Goal: Information Seeking & Learning: Learn about a topic

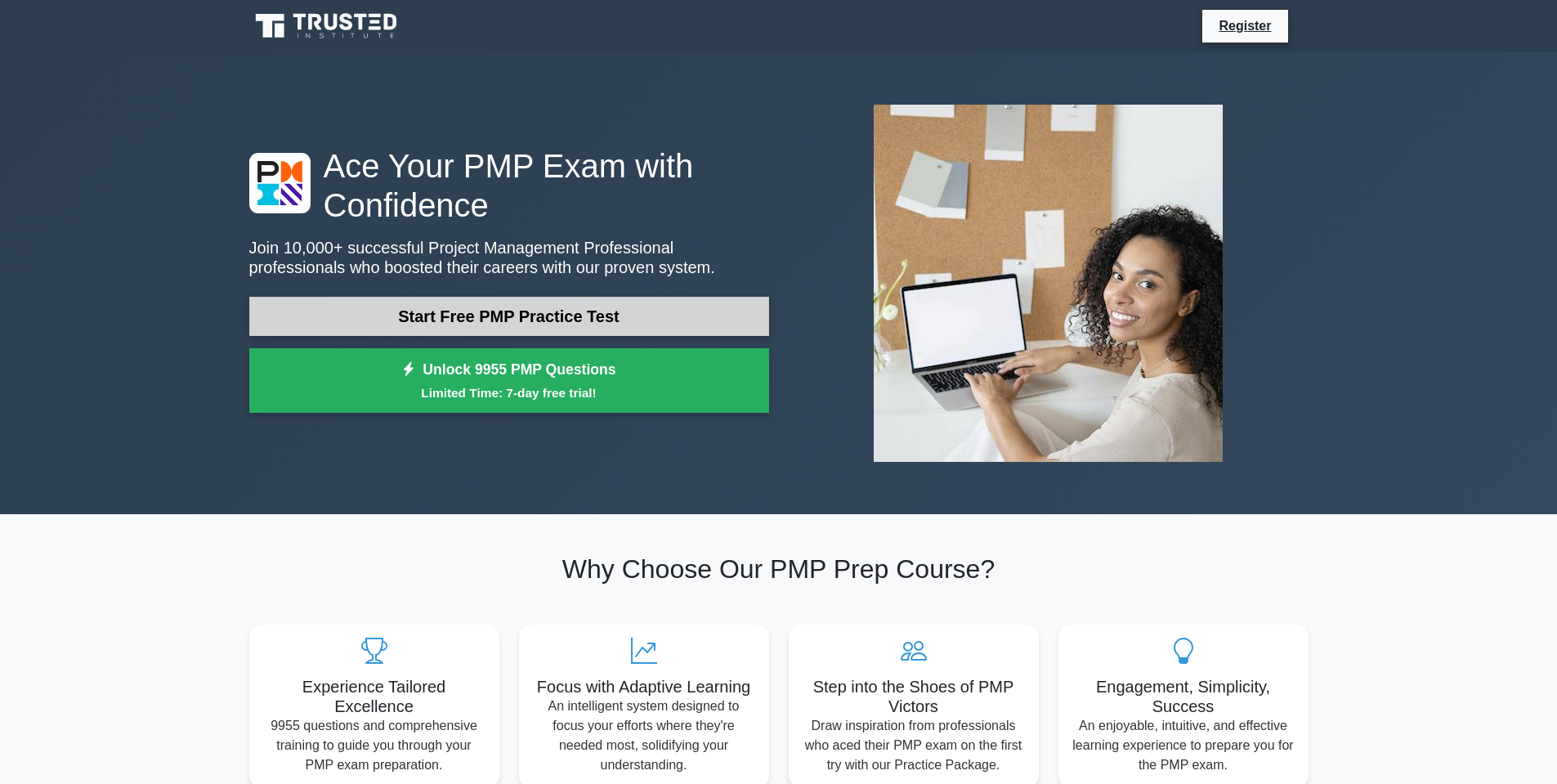
click at [656, 318] on link "Start Free PMP Practice Test" at bounding box center [509, 316] width 520 height 39
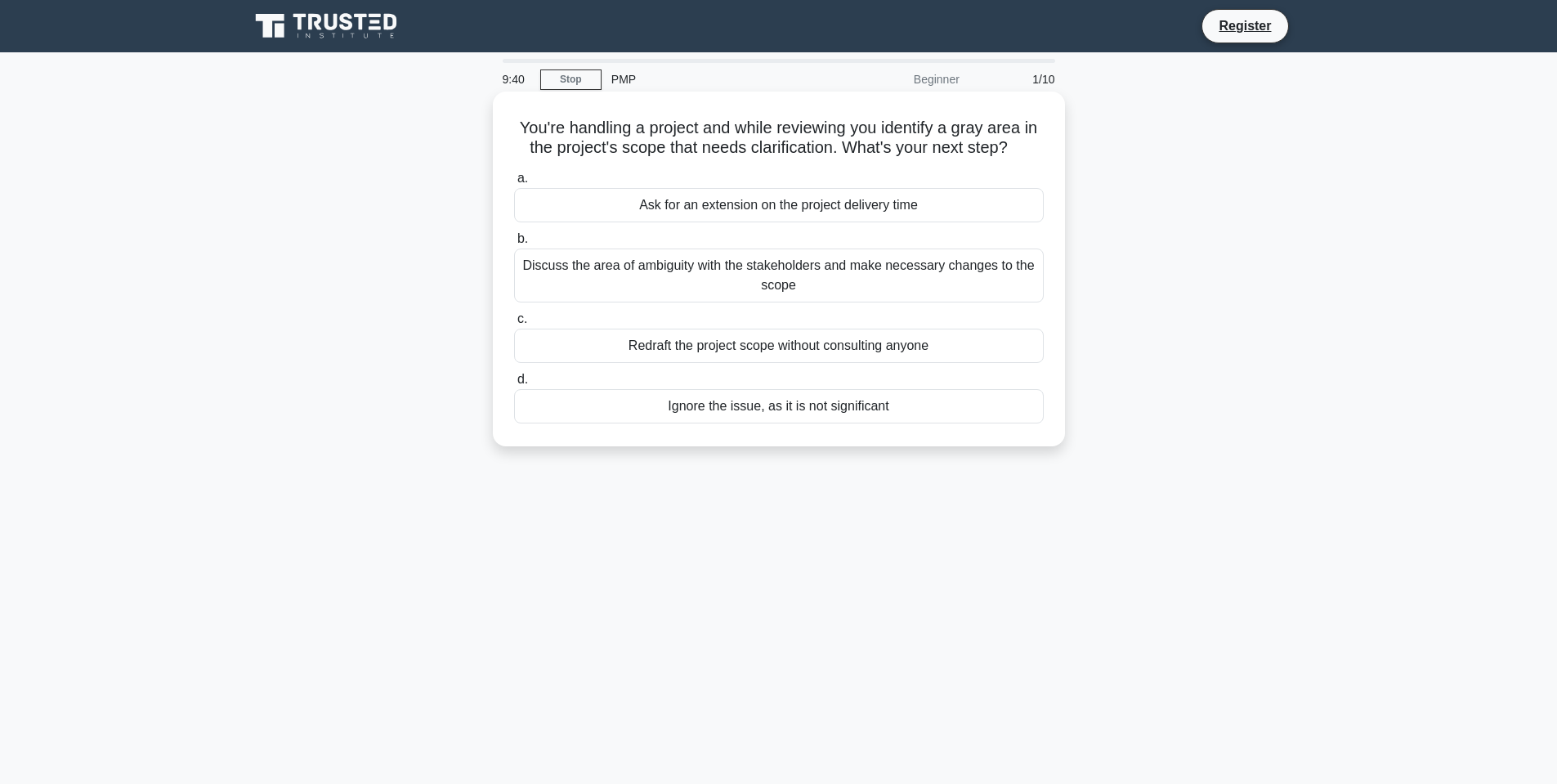
click at [772, 278] on div "Discuss the area of ambiguity with the stakeholders and make necessary changes …" at bounding box center [778, 275] width 529 height 54
click at [514, 245] on input "b. Discuss the area of ambiguity with the stakeholders and make necessary chang…" at bounding box center [514, 239] width 0 height 11
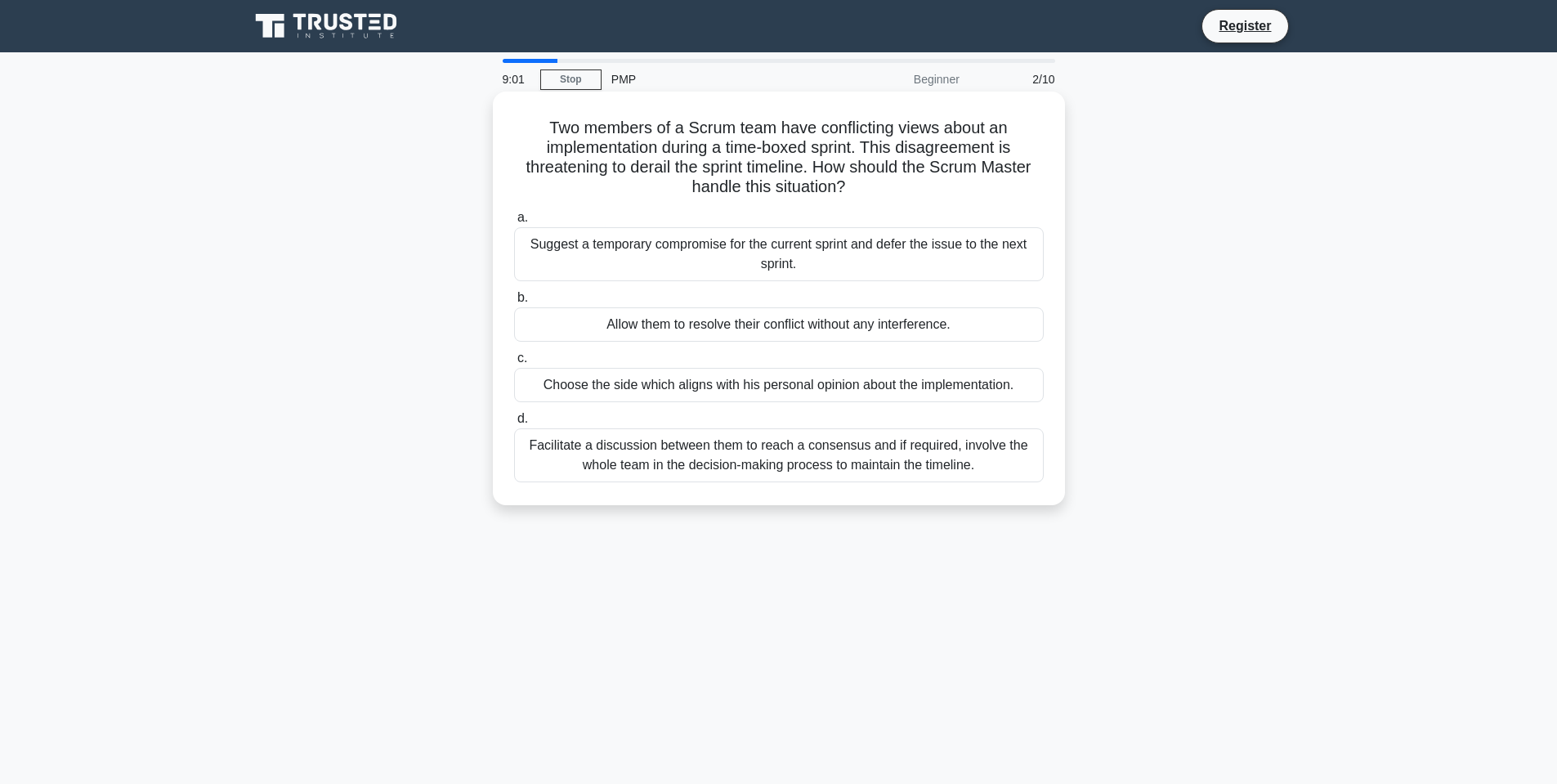
click at [912, 468] on div "Facilitate a discussion between them to reach a consensus and if required, invo…" at bounding box center [778, 455] width 529 height 54
click at [514, 424] on input "d. Facilitate a discussion between them to reach a consensus and if required, i…" at bounding box center [514, 418] width 0 height 11
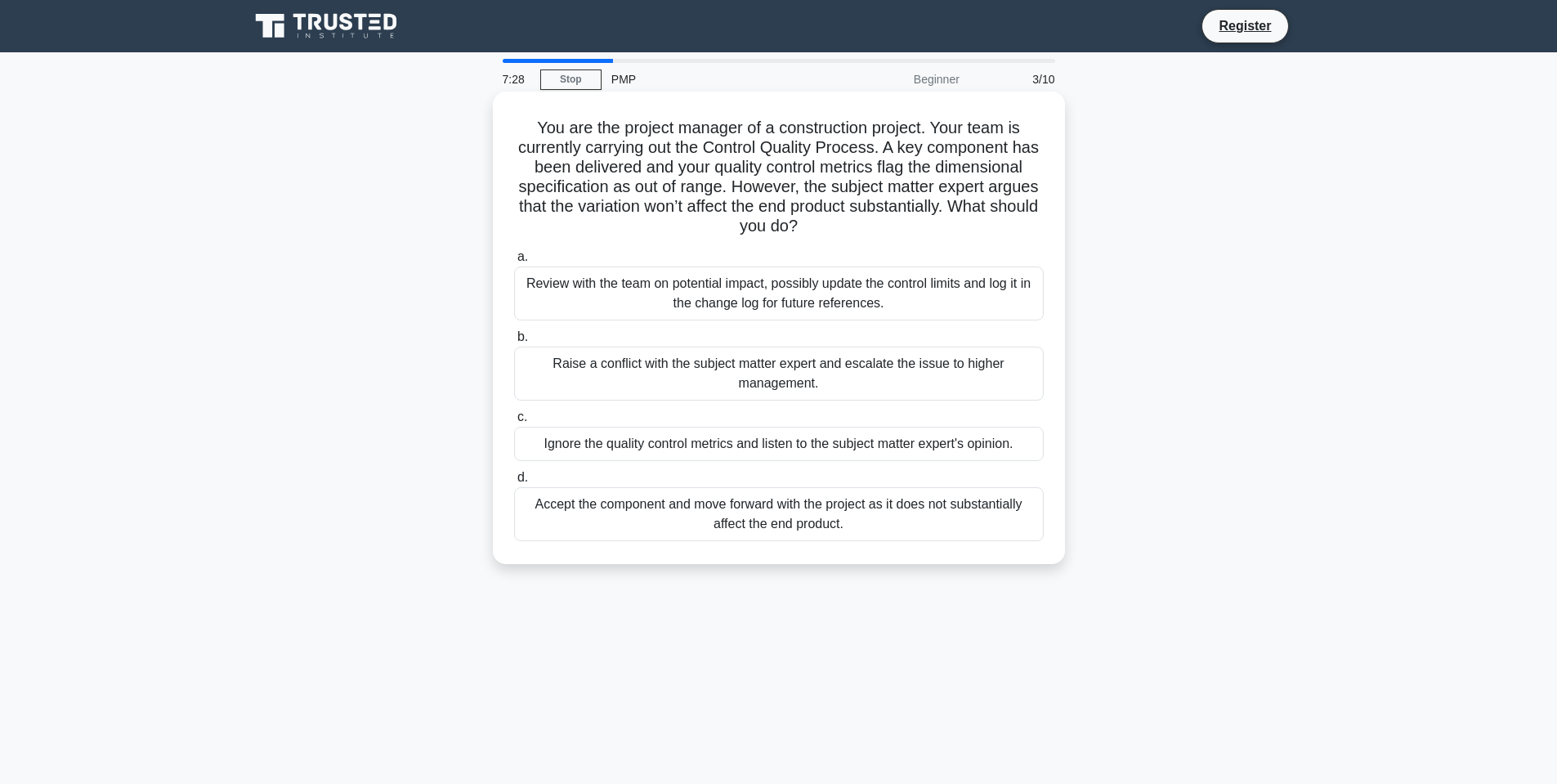
click at [614, 295] on div "Review with the team on potential impact, possibly update the control limits an…" at bounding box center [778, 294] width 529 height 54
click at [514, 262] on input "a. Review with the team on potential impact, possibly update the control limits…" at bounding box center [514, 257] width 0 height 11
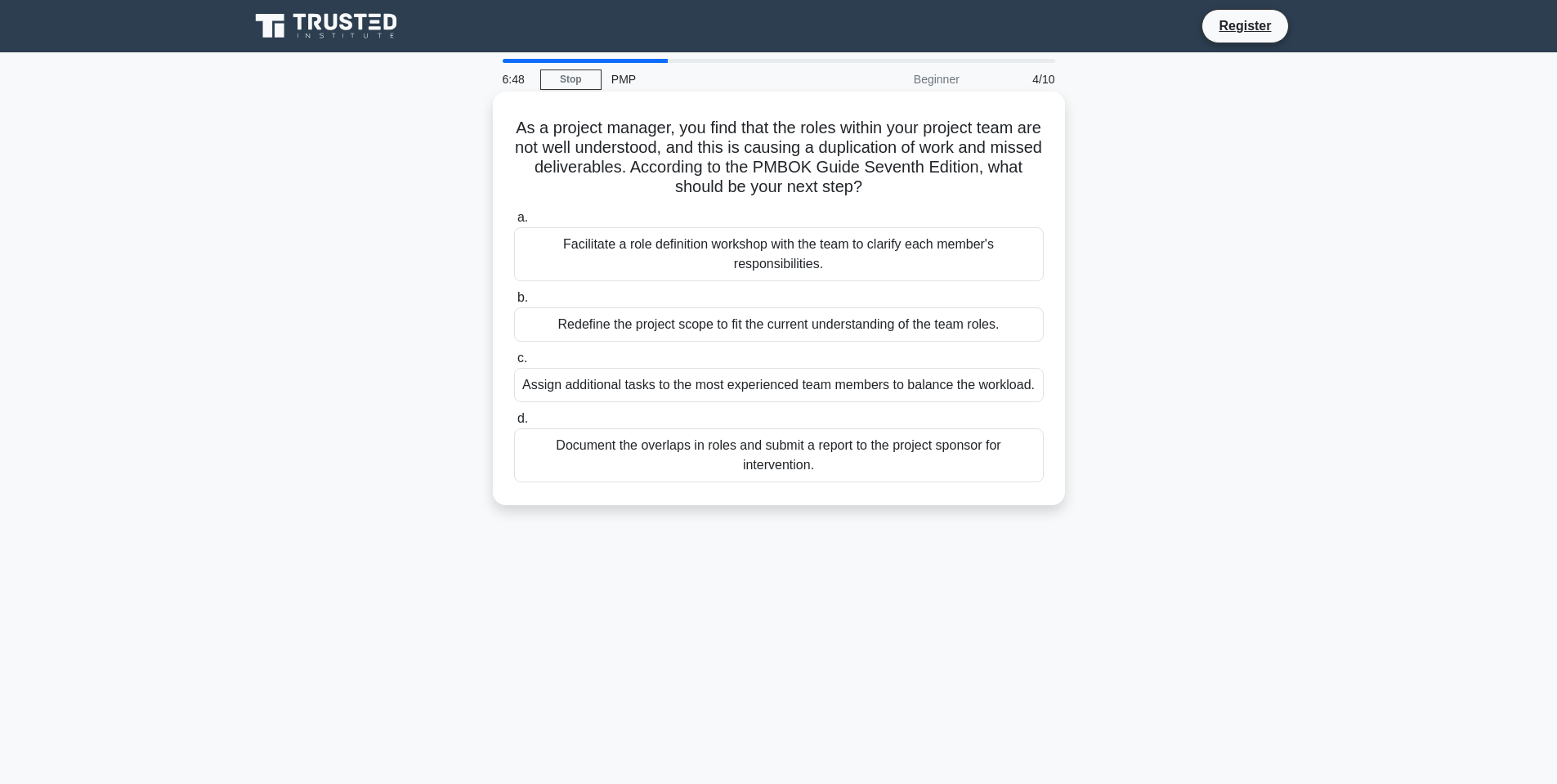
click at [787, 267] on div "Facilitate a role definition workshop with the team to clarify each member's re…" at bounding box center [778, 254] width 529 height 54
click at [514, 224] on input "a. Facilitate a role definition workshop with the team to clarify each member's…" at bounding box center [514, 218] width 0 height 11
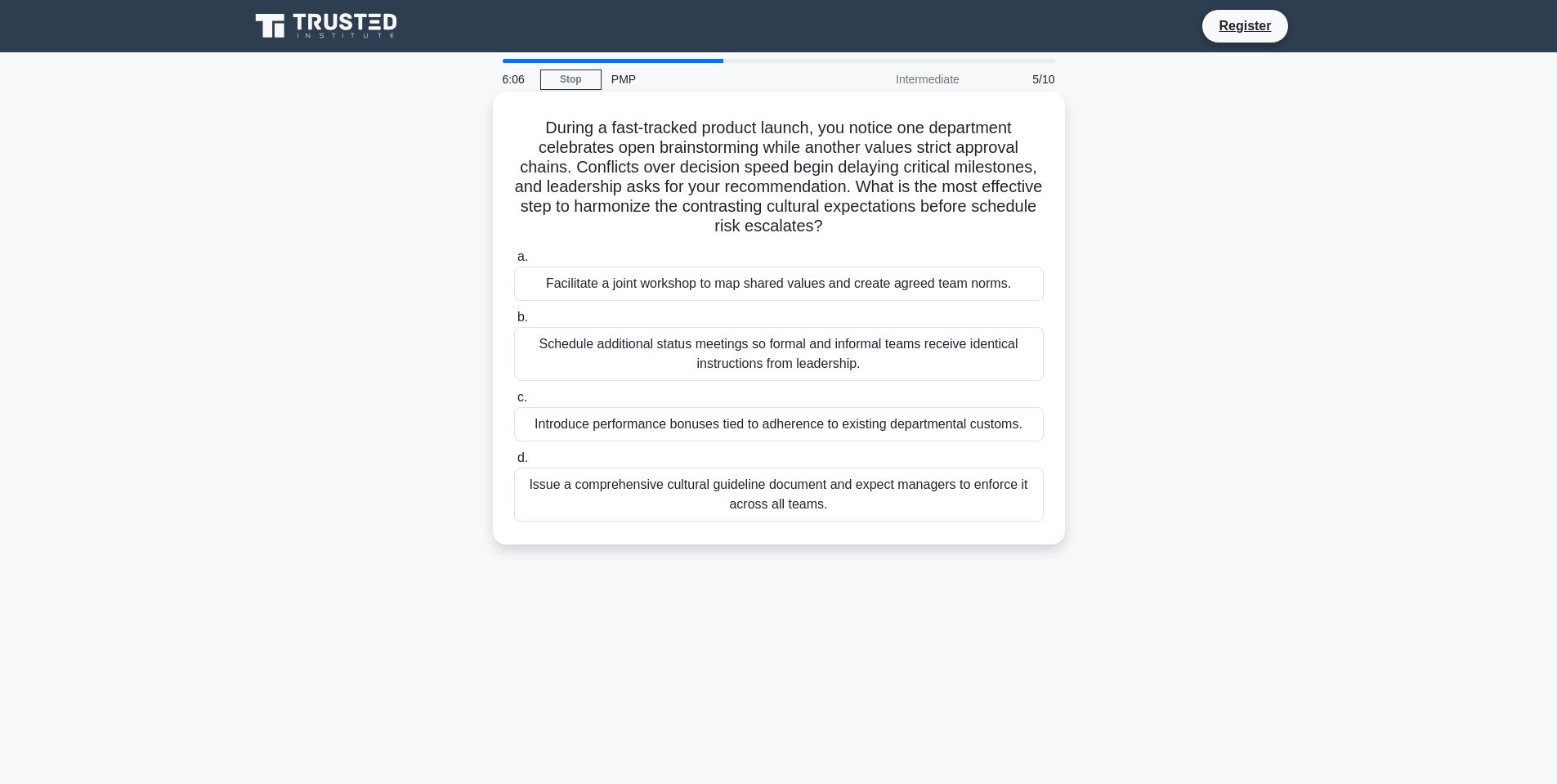
click at [671, 287] on div "Facilitate a joint workshop to map shared values and create agreed team norms." at bounding box center [778, 284] width 529 height 35
click at [514, 262] on input "a. Facilitate a joint workshop to map shared values and create agreed team norm…" at bounding box center [514, 257] width 0 height 11
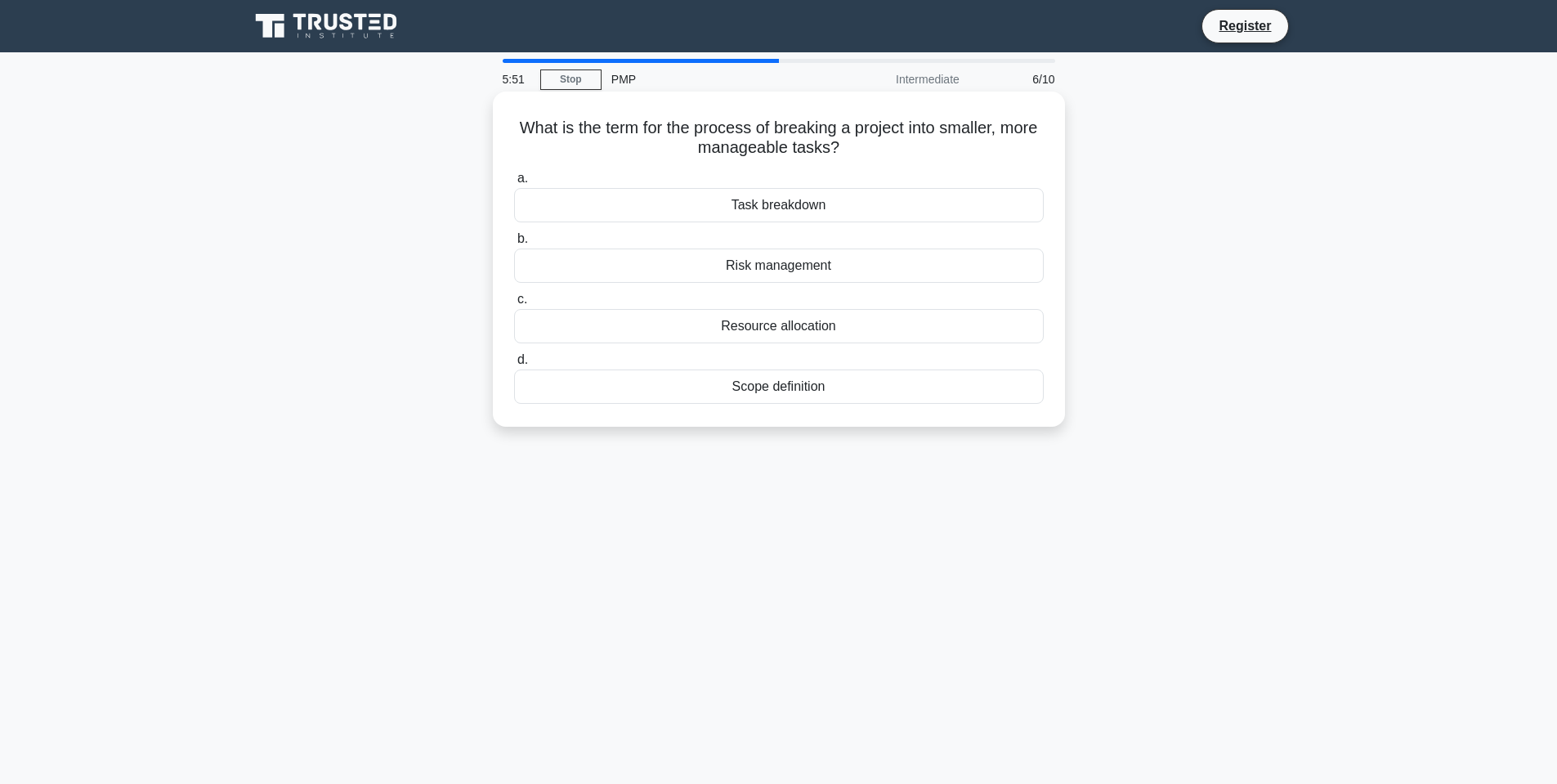
click at [753, 213] on div "Task breakdown" at bounding box center [778, 205] width 529 height 35
click at [514, 184] on input "a. Task breakdown" at bounding box center [514, 179] width 0 height 11
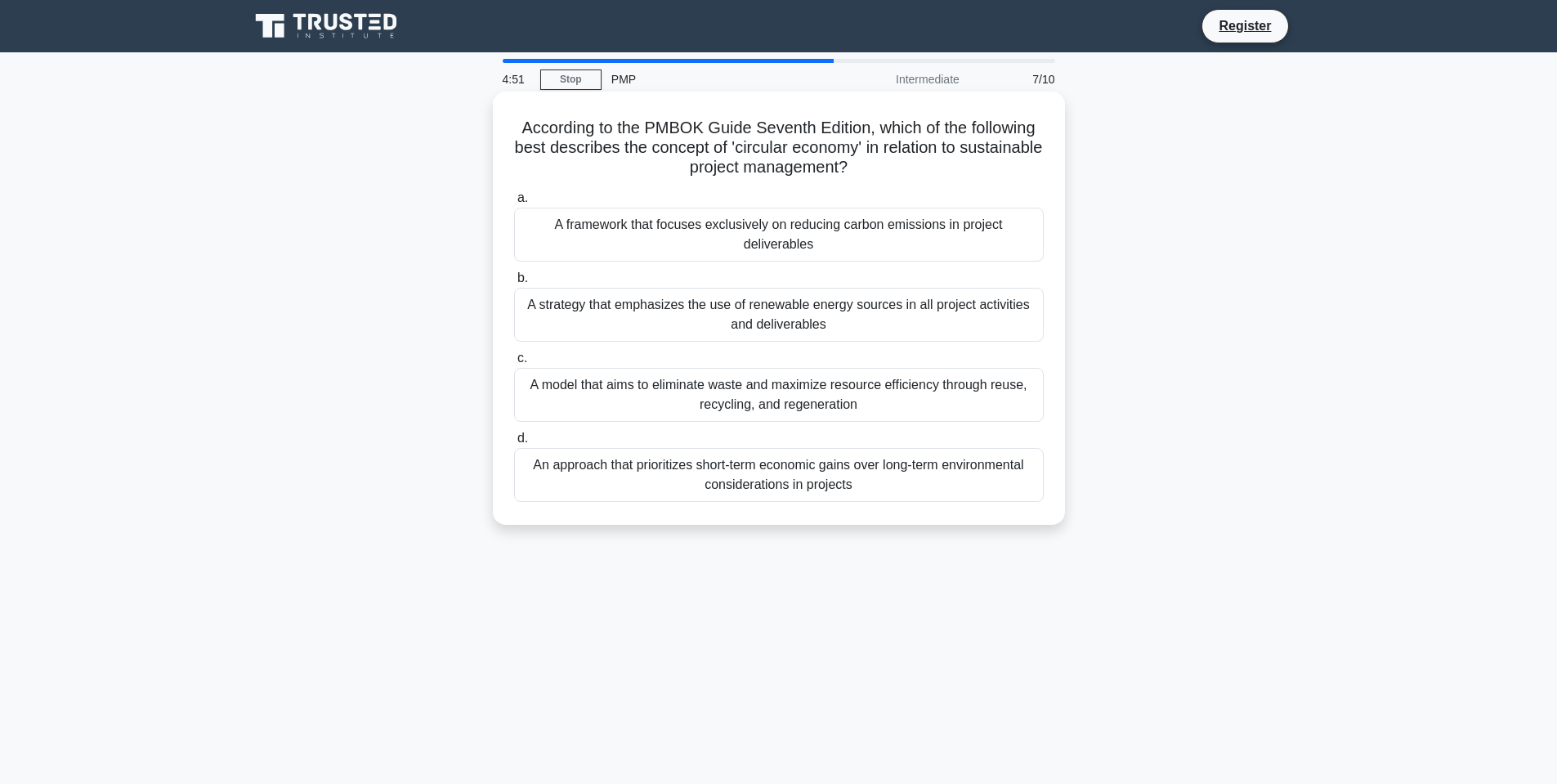
click at [873, 403] on div "A model that aims to eliminate waste and maximize resource efficiency through r…" at bounding box center [778, 395] width 529 height 54
click at [514, 364] on input "c. A model that aims to eliminate waste and maximize resource efficiency throug…" at bounding box center [514, 358] width 0 height 11
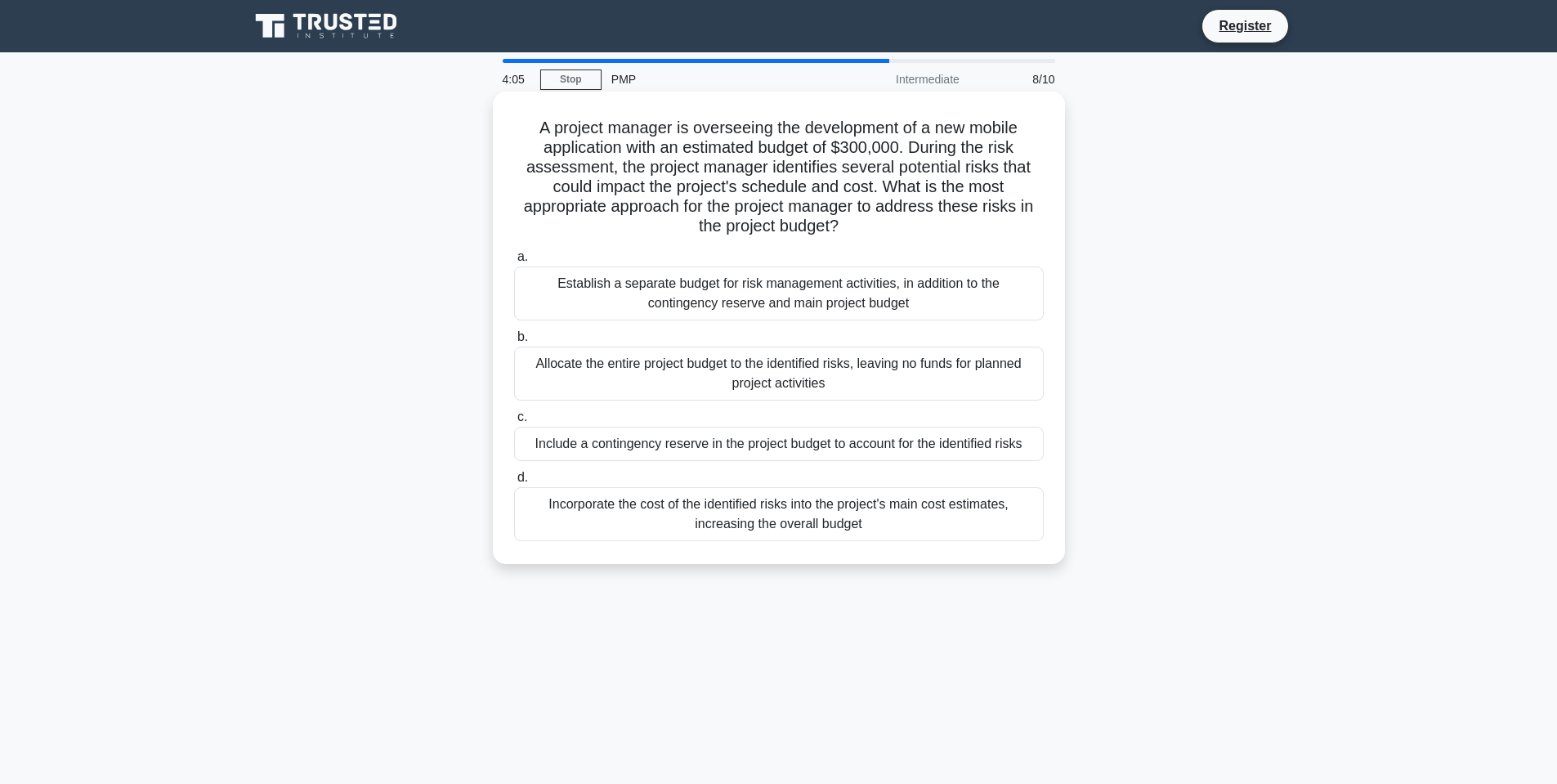
click at [790, 453] on div "Include a contingency reserve in the project budget to account for the identifi…" at bounding box center [778, 444] width 529 height 35
click at [514, 422] on input "c. Include a contingency reserve in the project budget to account for the ident…" at bounding box center [514, 417] width 0 height 11
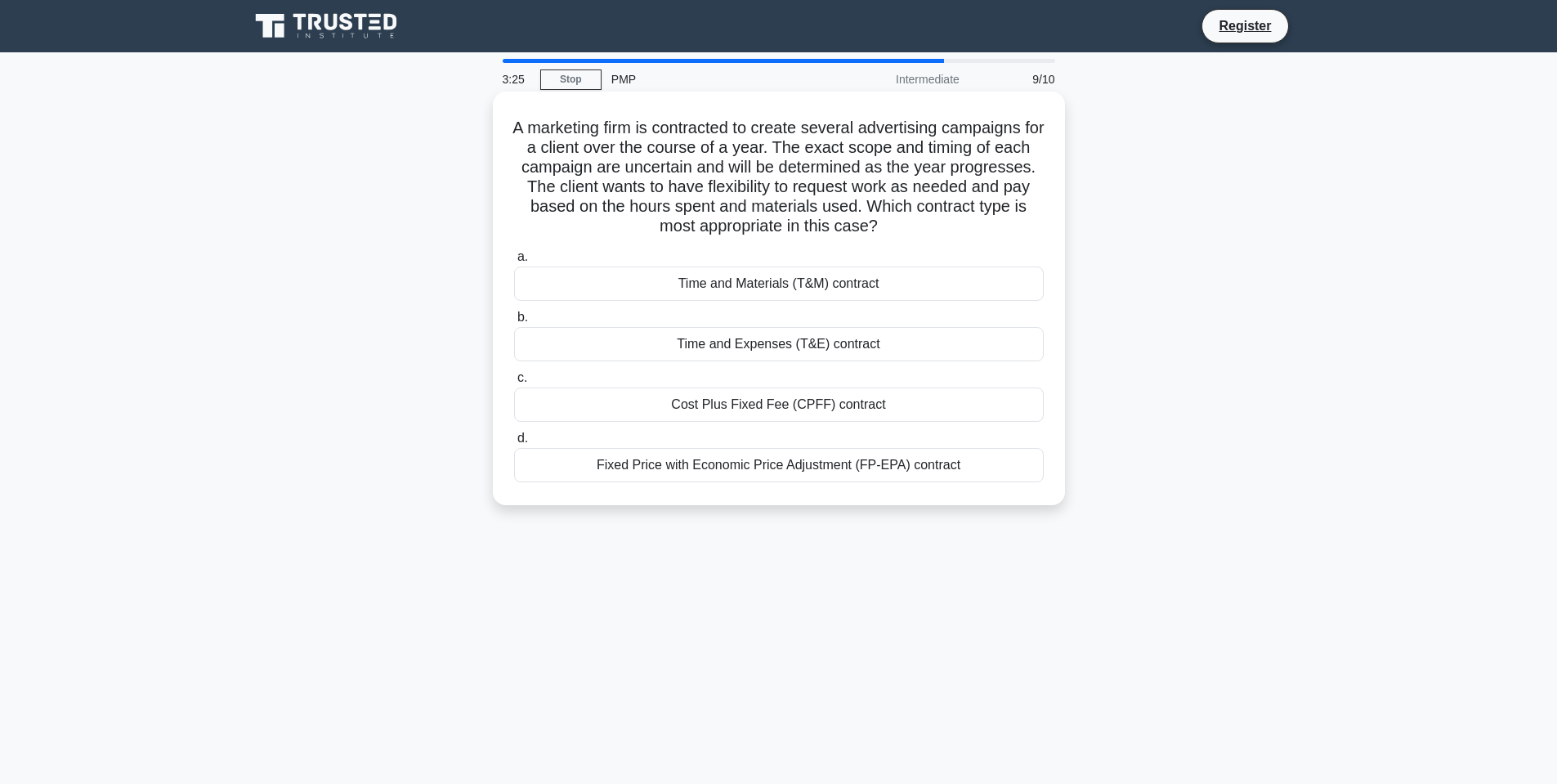
click at [771, 290] on div "Time and Materials (T&M) contract" at bounding box center [778, 284] width 529 height 35
click at [514, 262] on input "a. Time and Materials (T&M) contract" at bounding box center [514, 257] width 0 height 11
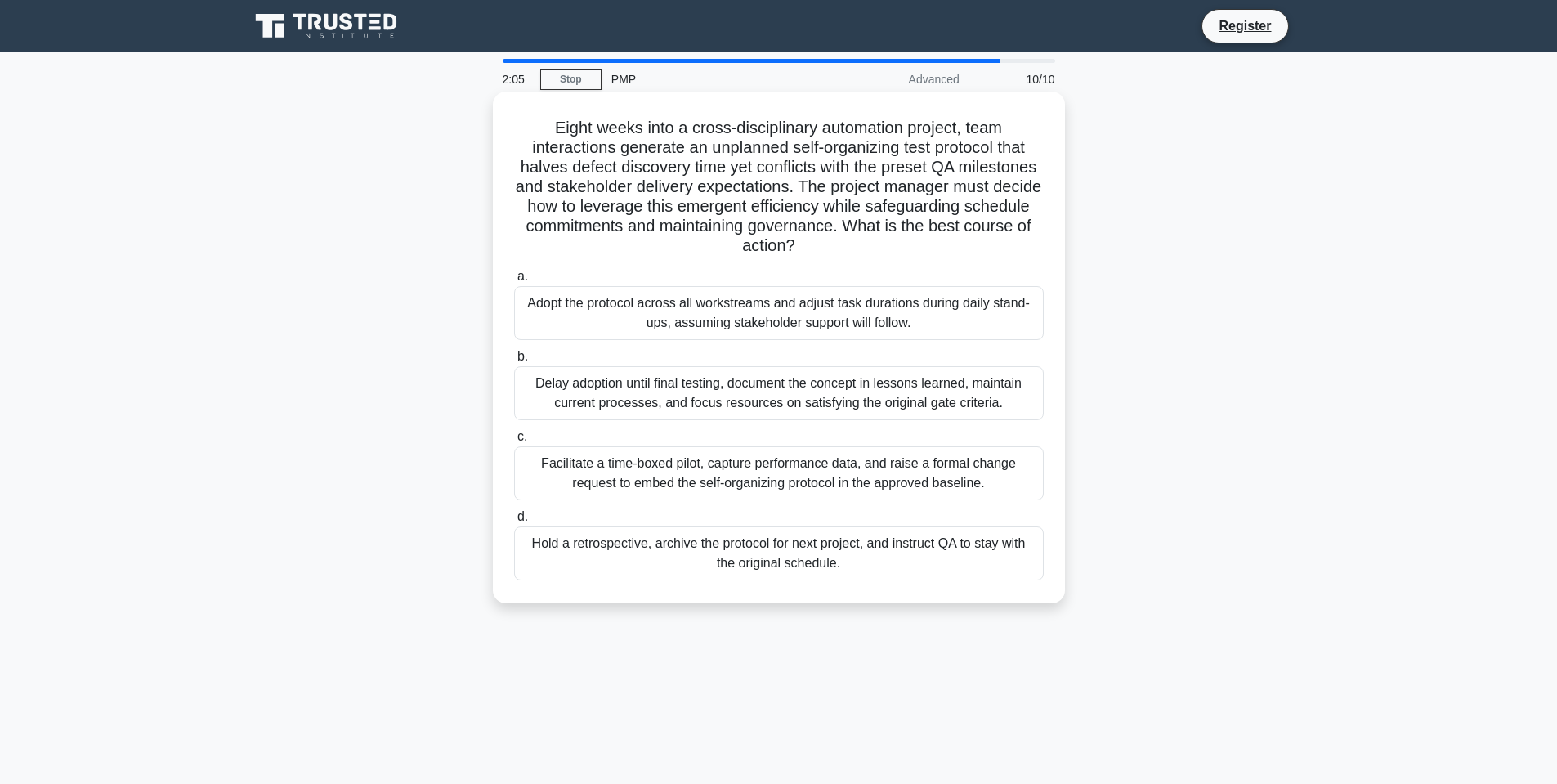
click at [854, 552] on div "Hold a retrospective, archive the protocol for next project, and instruct QA to…" at bounding box center [778, 554] width 529 height 54
click at [514, 522] on input "d. Hold a retrospective, archive the protocol for next project, and instruct QA…" at bounding box center [514, 516] width 0 height 11
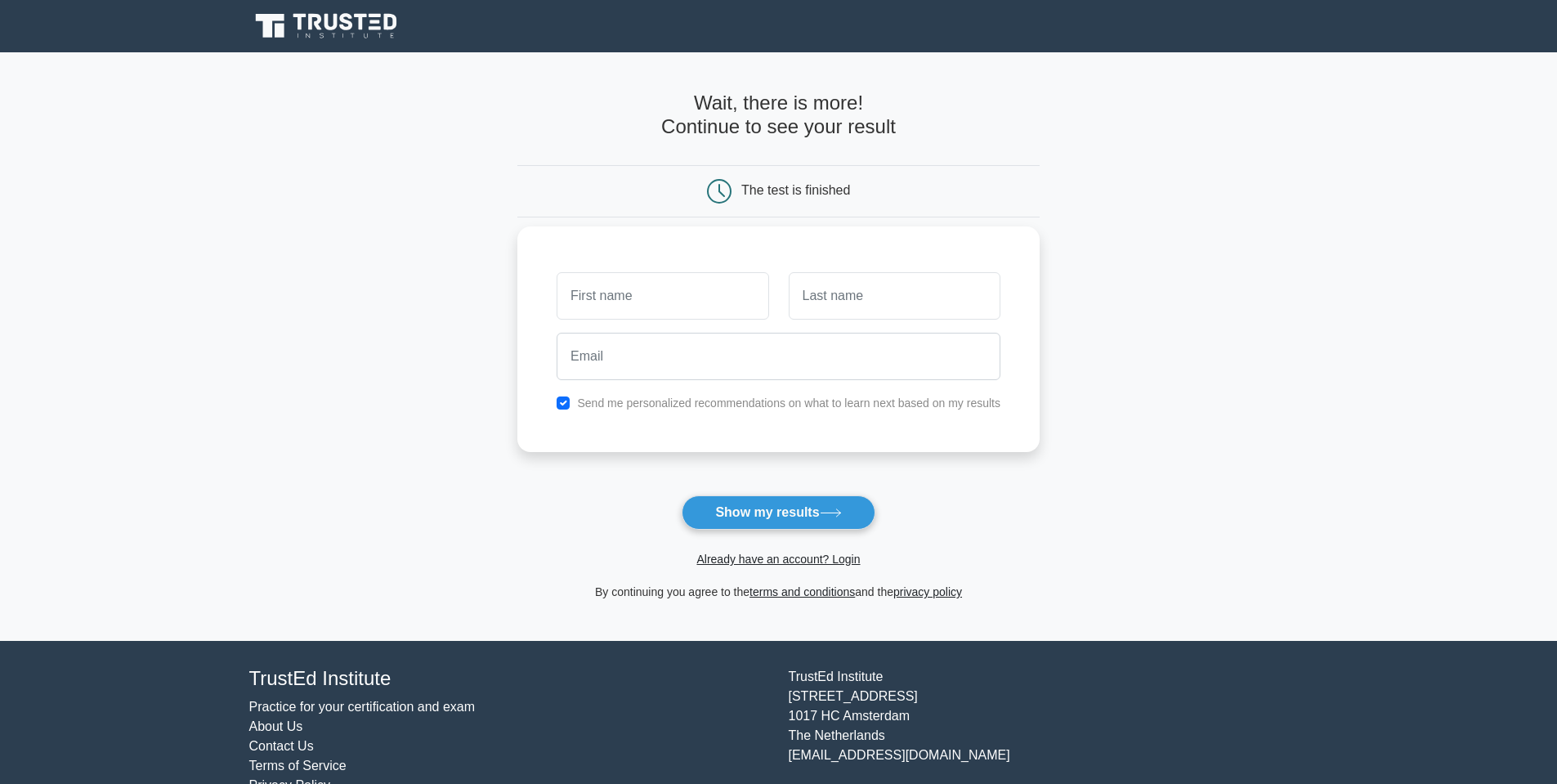
click at [656, 295] on input "text" at bounding box center [662, 295] width 212 height 47
type input "[PERSON_NAME]"
click at [859, 317] on input "text" at bounding box center [894, 295] width 212 height 47
type input "Claassen"
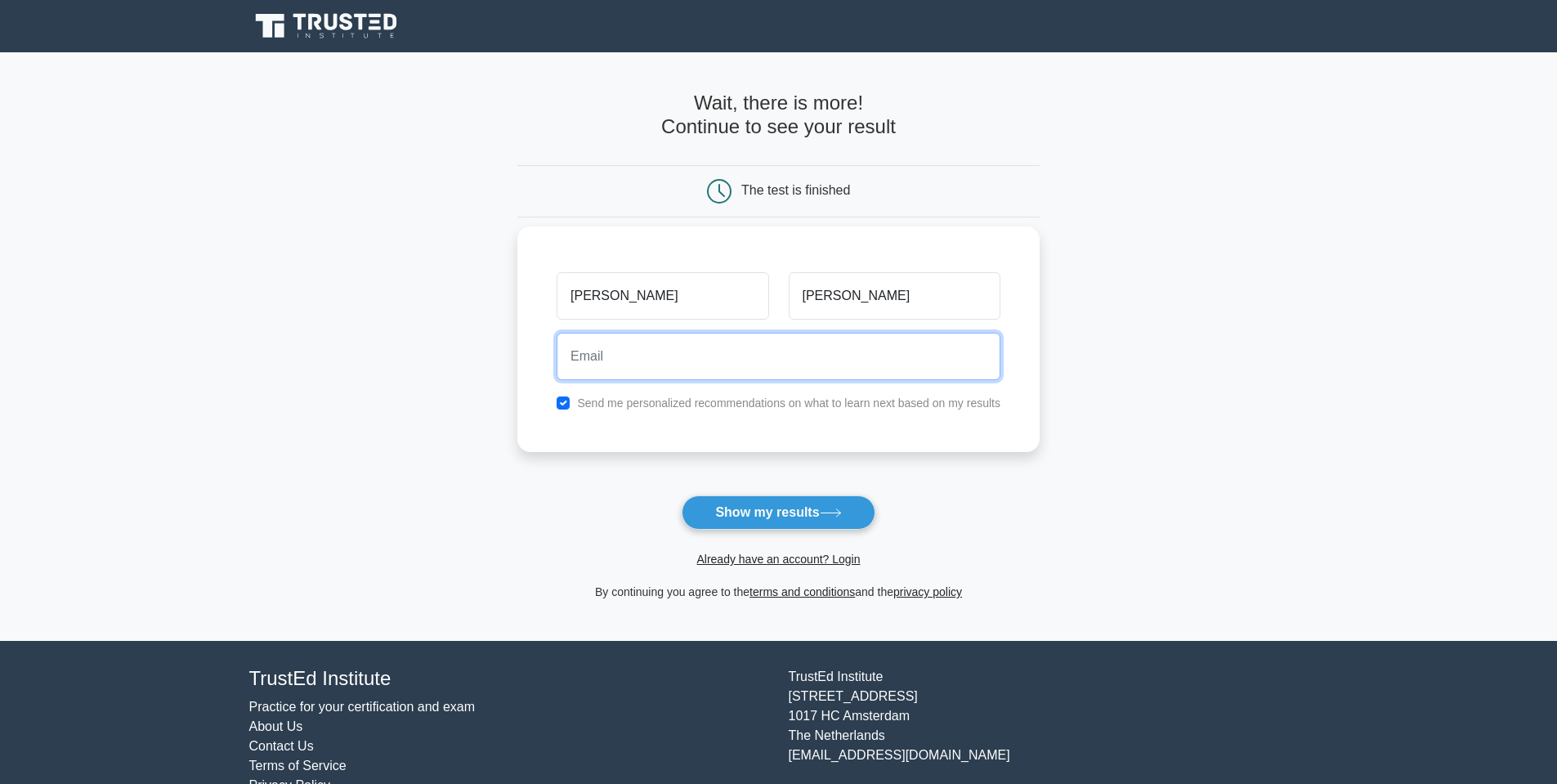
click at [781, 365] on input "email" at bounding box center [778, 356] width 444 height 47
type input "katrinaclaassen@outlook.com"
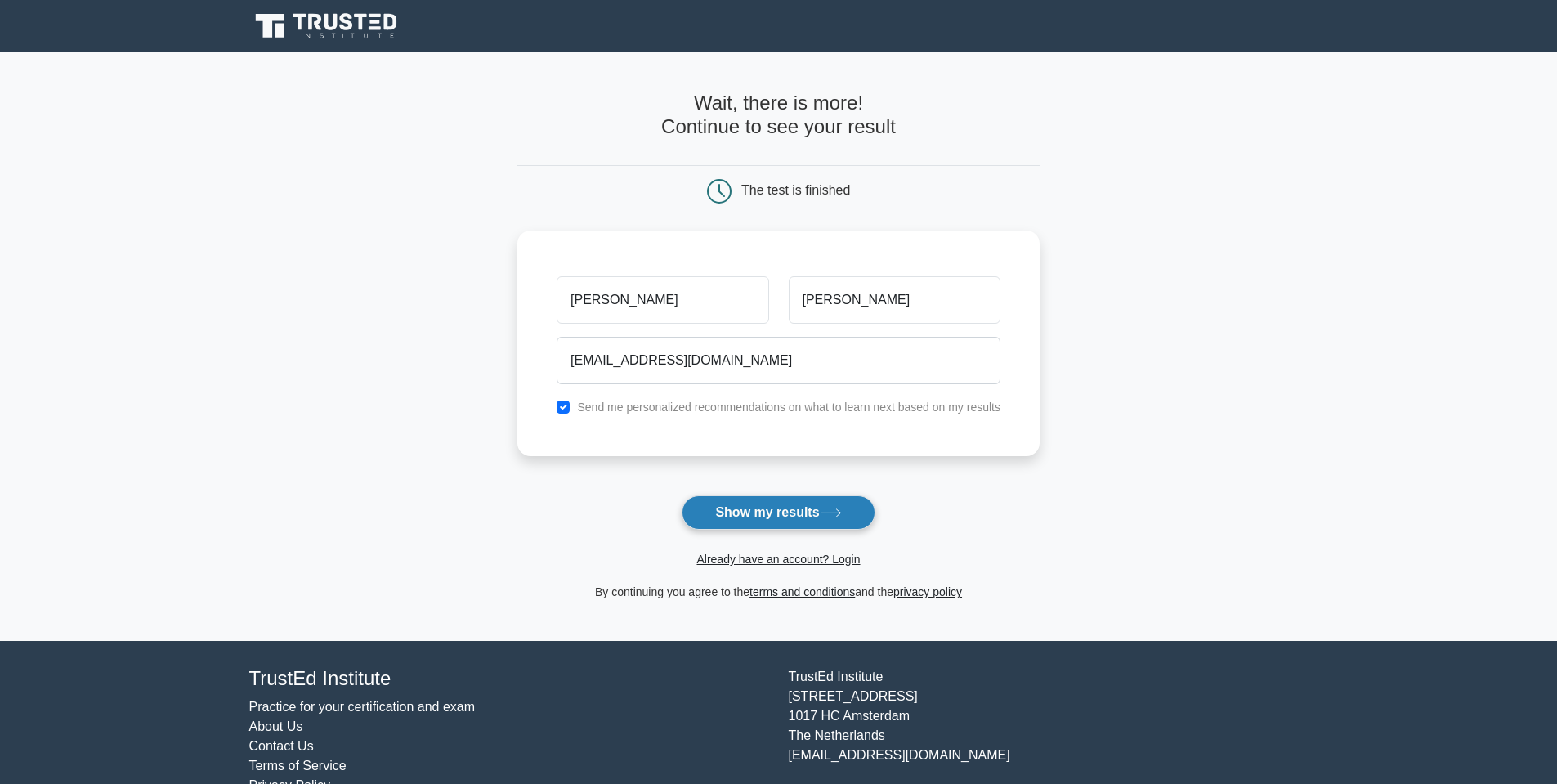
click at [717, 518] on button "Show my results" at bounding box center [778, 512] width 193 height 35
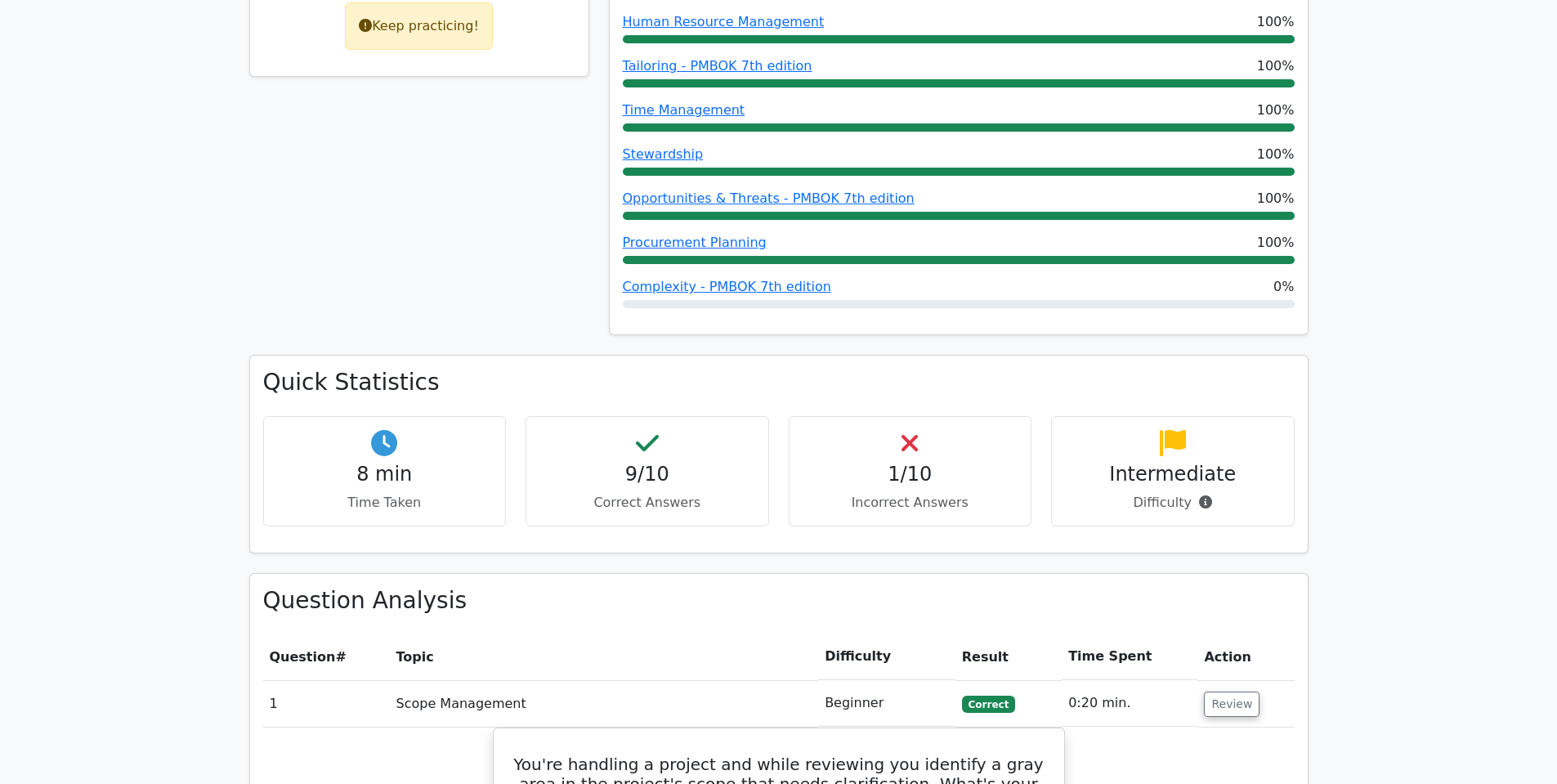
scroll to position [907, 0]
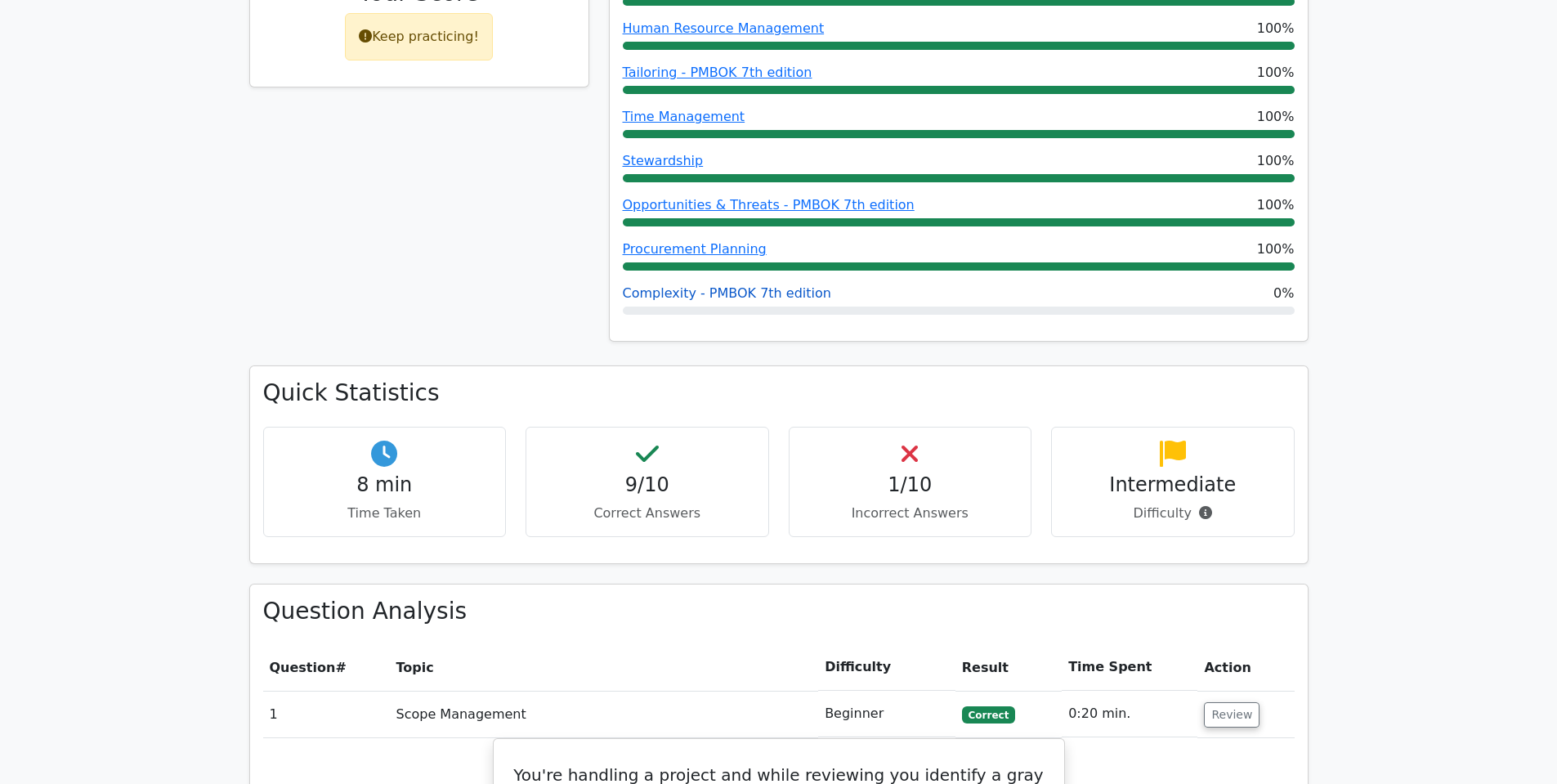
click at [774, 285] on link "Complexity - PMBOK 7th edition" at bounding box center [726, 293] width 208 height 15
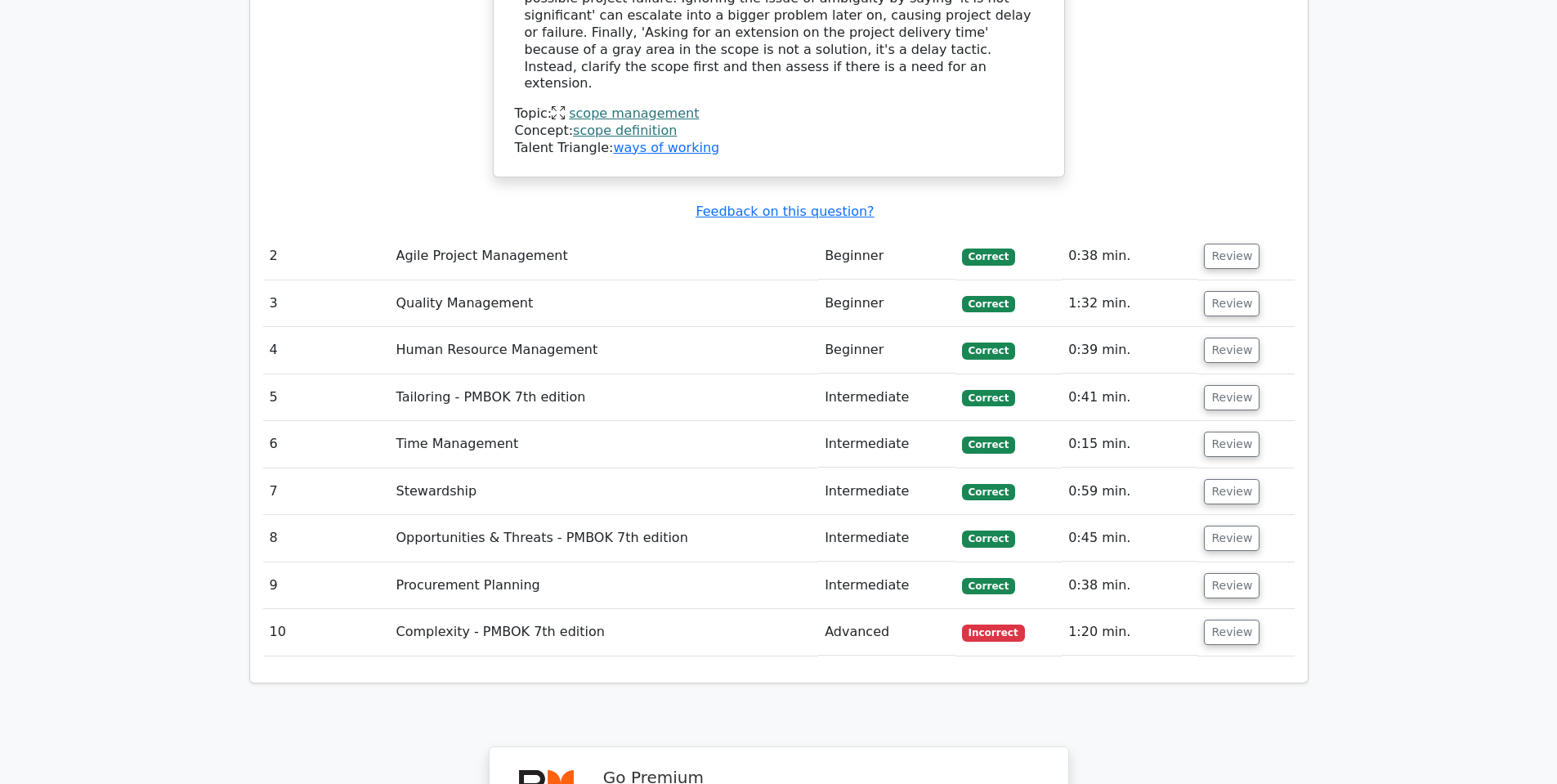
scroll to position [2112, 0]
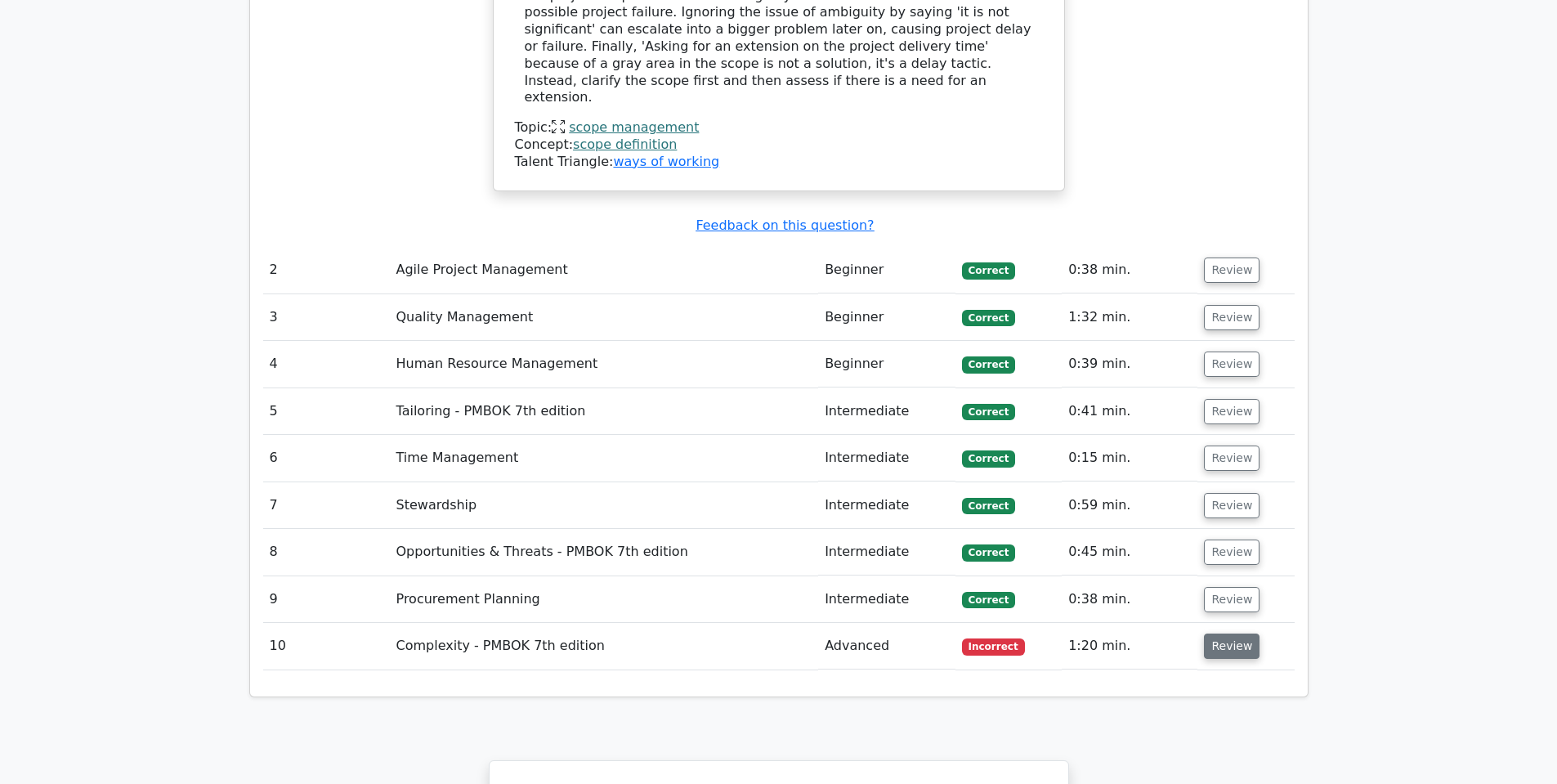
click at [1218, 633] on button "Review" at bounding box center [1232, 646] width 56 height 25
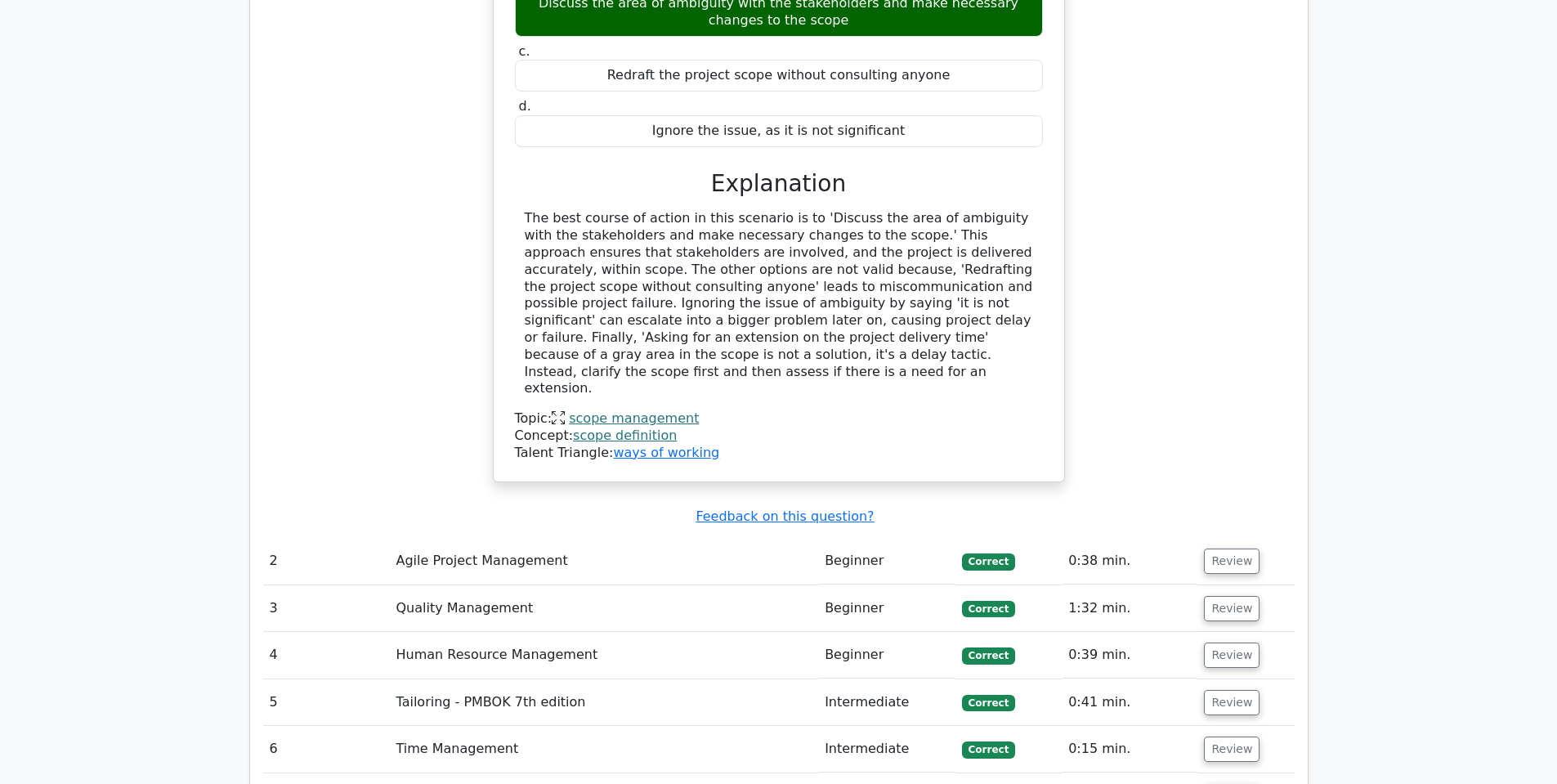
scroll to position [1850, 0]
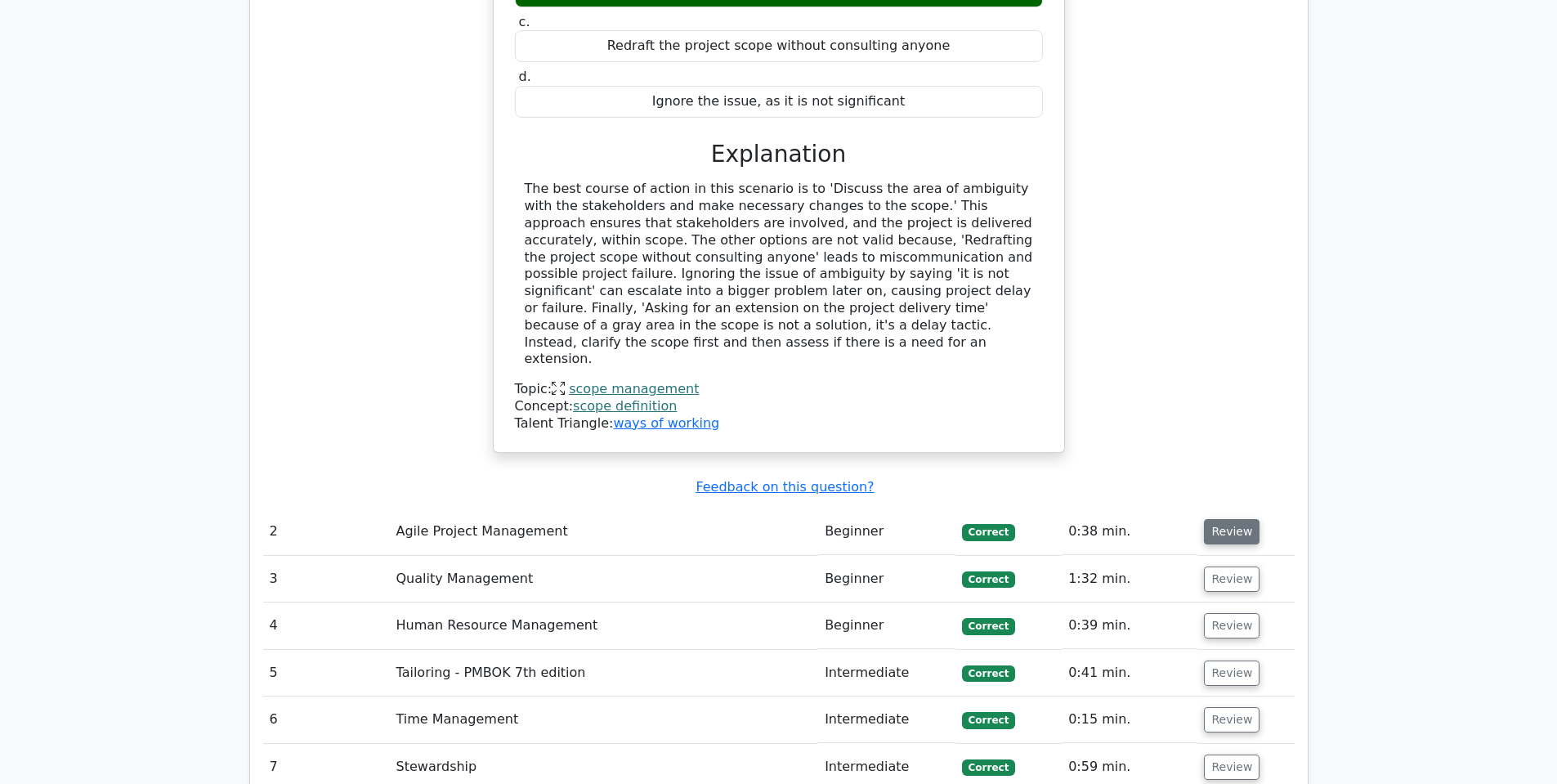
click at [1228, 519] on button "Review" at bounding box center [1232, 532] width 56 height 25
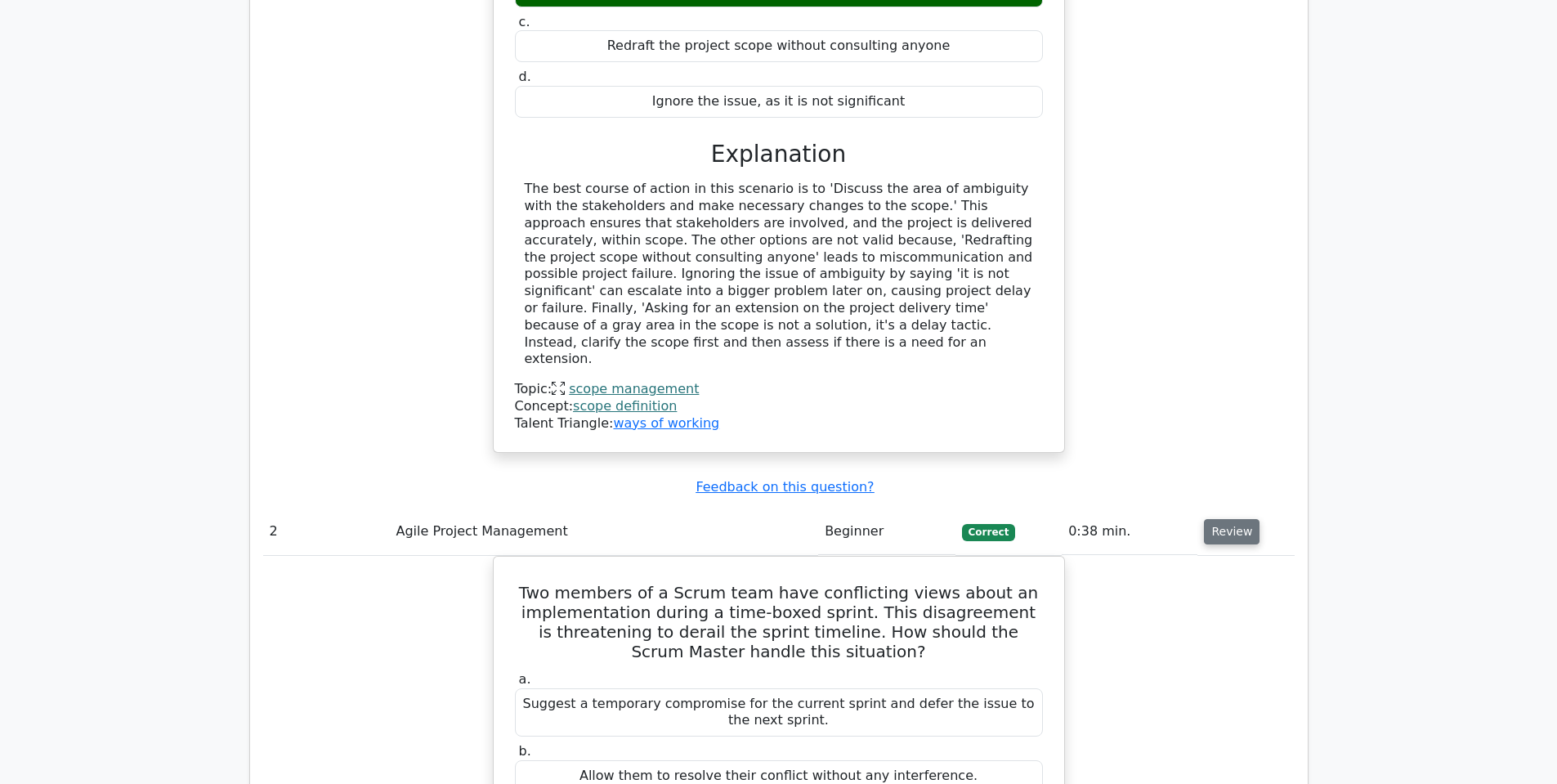
click at [1223, 519] on button "Review" at bounding box center [1232, 532] width 56 height 25
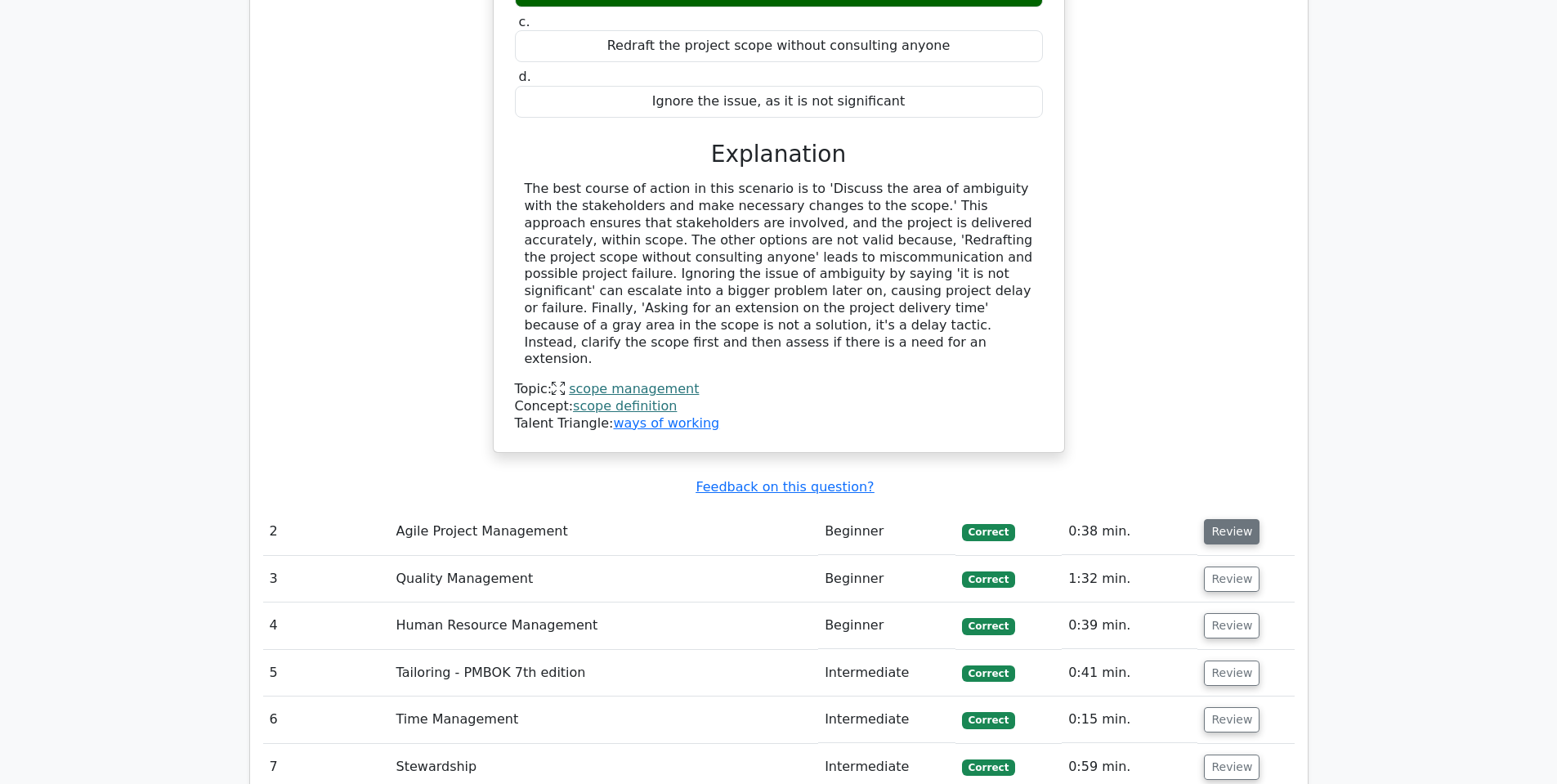
click at [1223, 519] on button "Review" at bounding box center [1232, 532] width 56 height 25
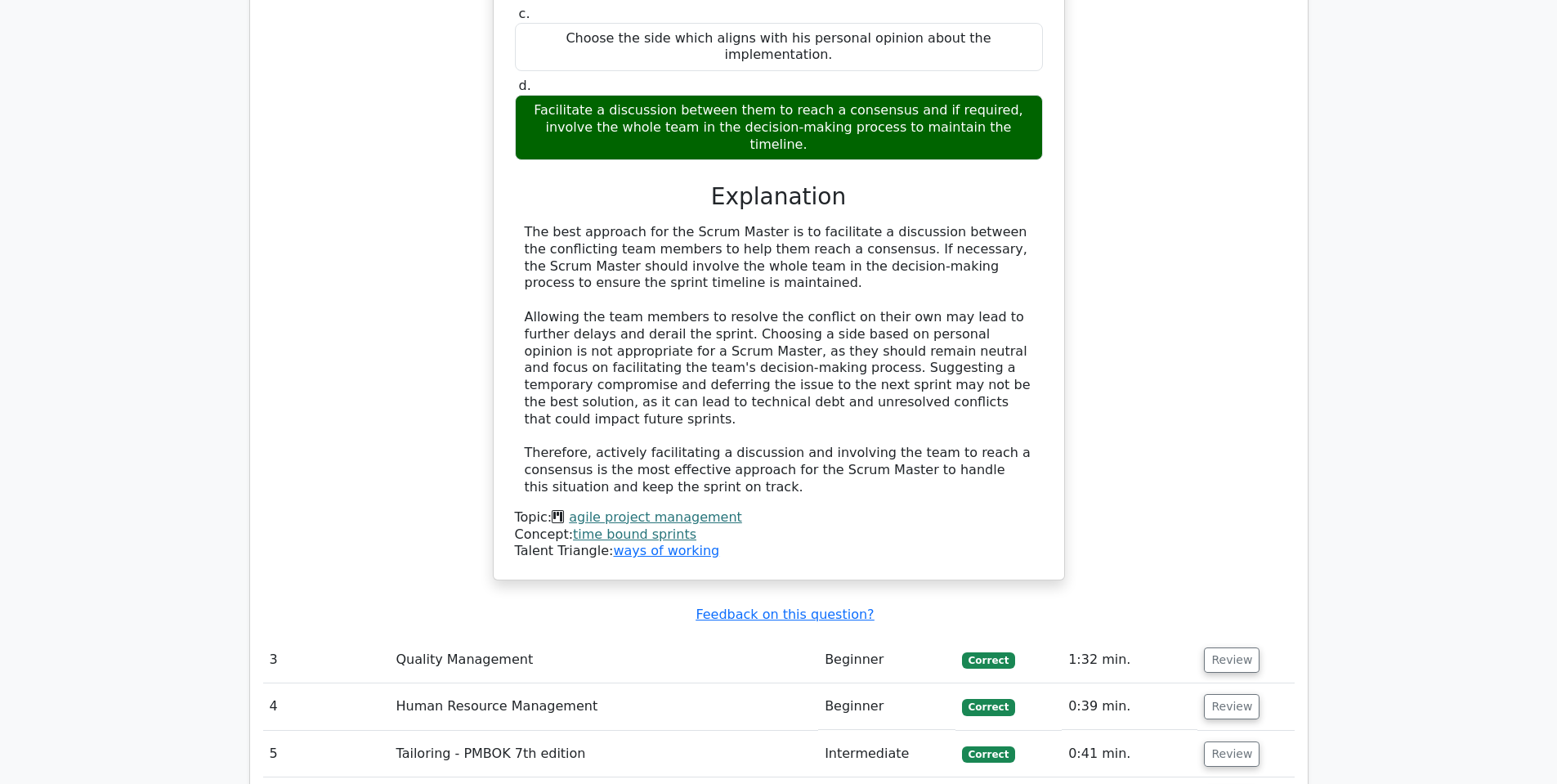
scroll to position [2660, 0]
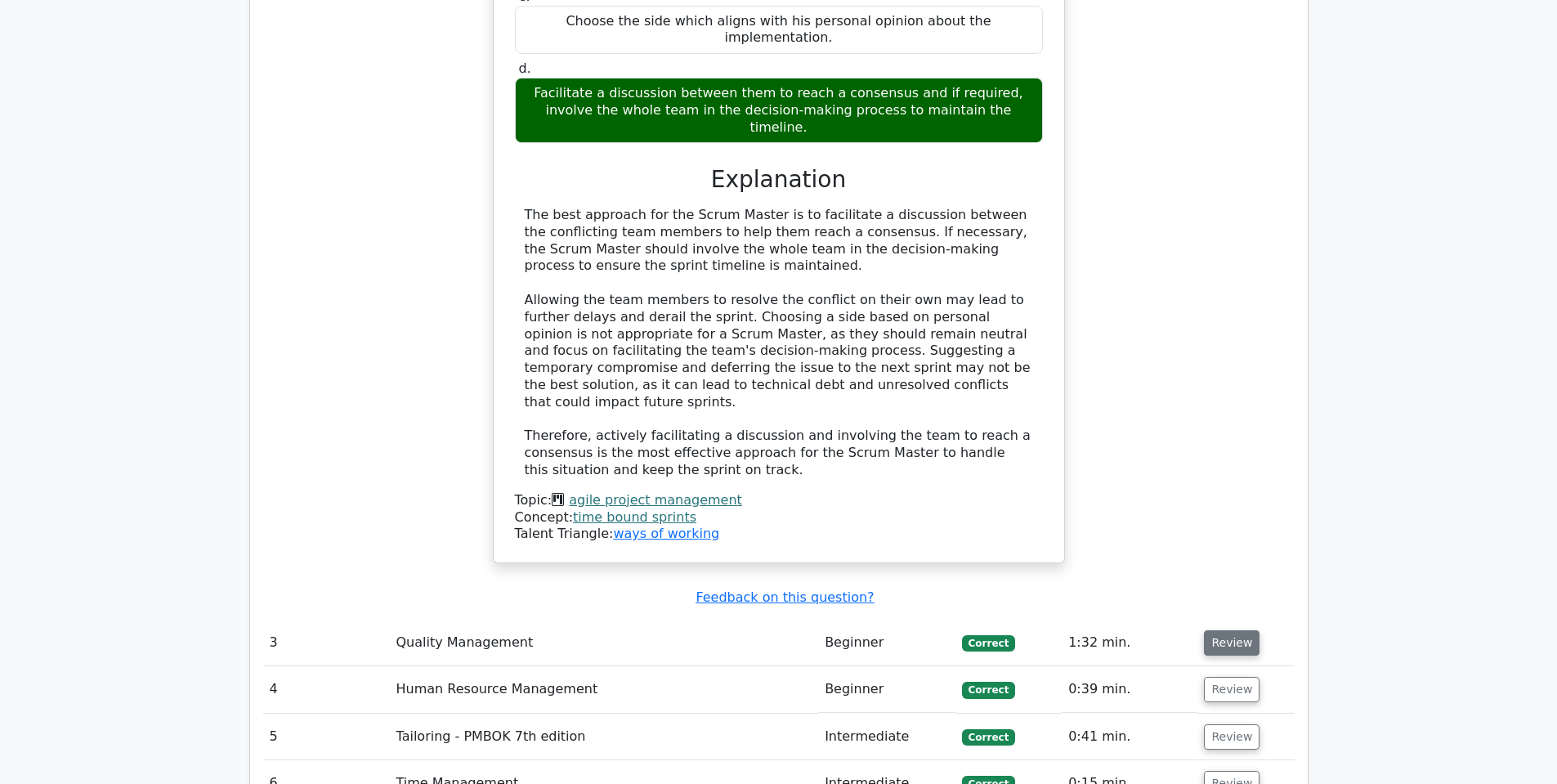
click at [1228, 630] on button "Review" at bounding box center [1232, 643] width 56 height 25
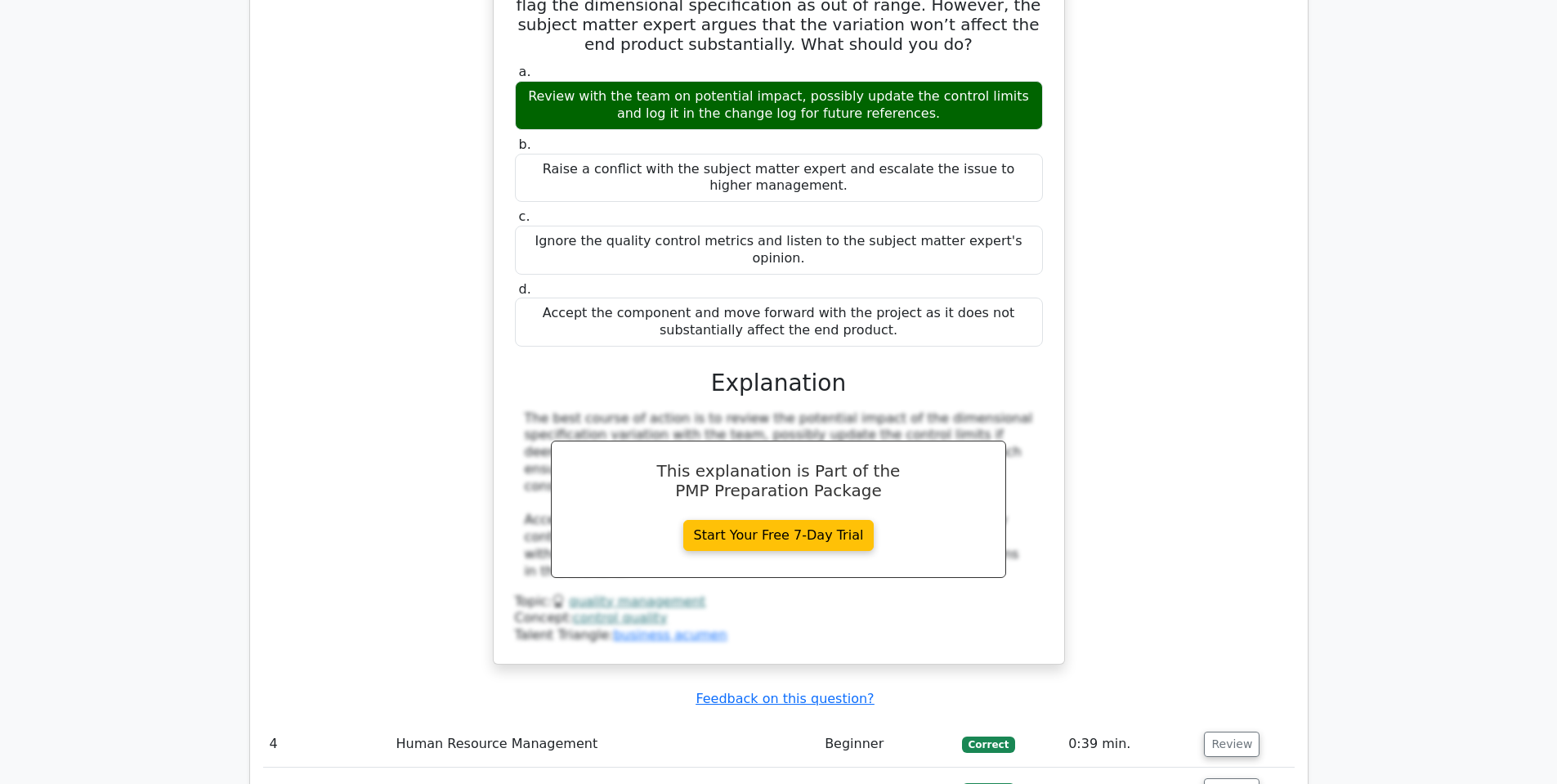
scroll to position [3467, 0]
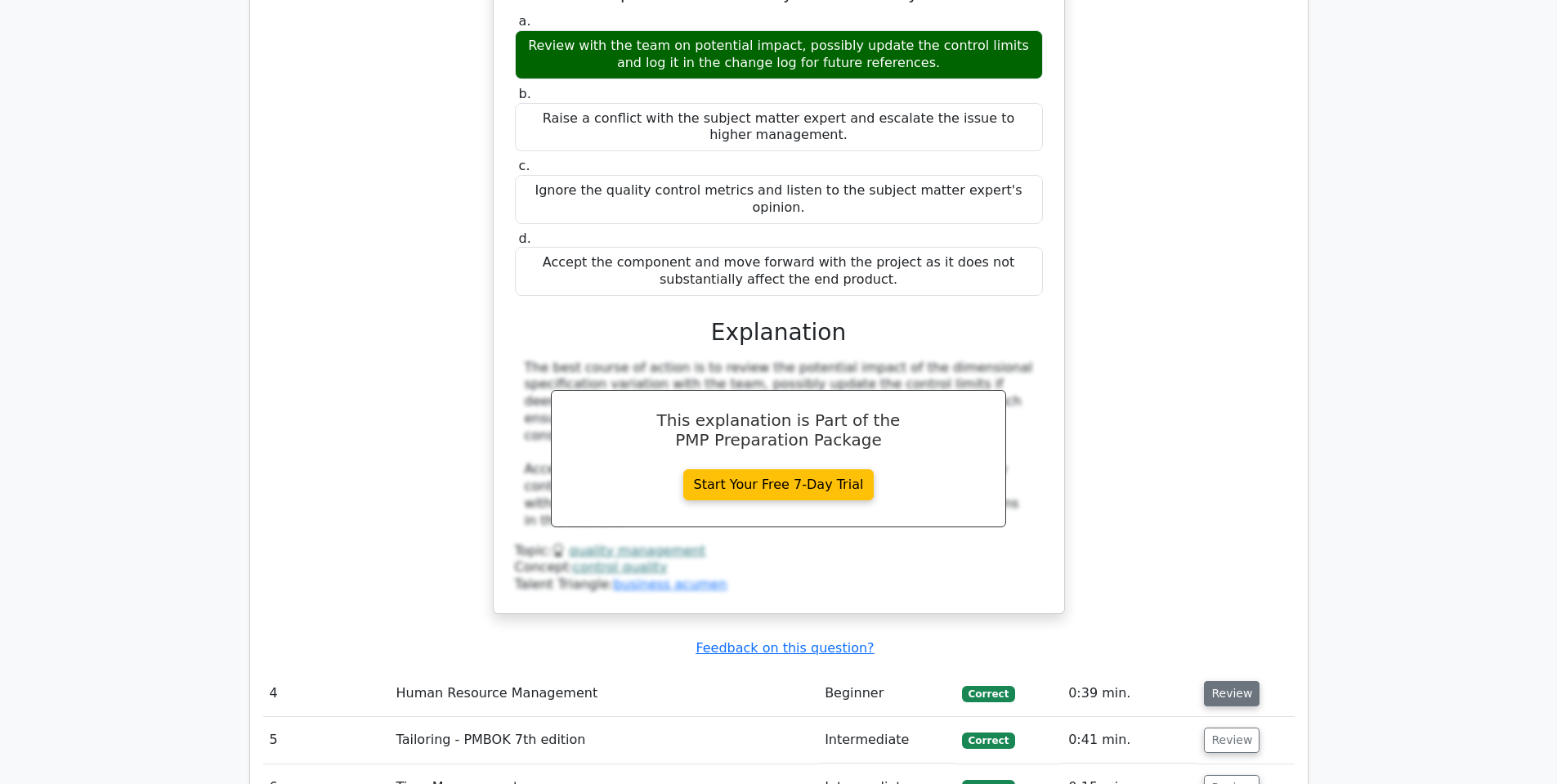
click at [1222, 681] on button "Review" at bounding box center [1232, 693] width 56 height 25
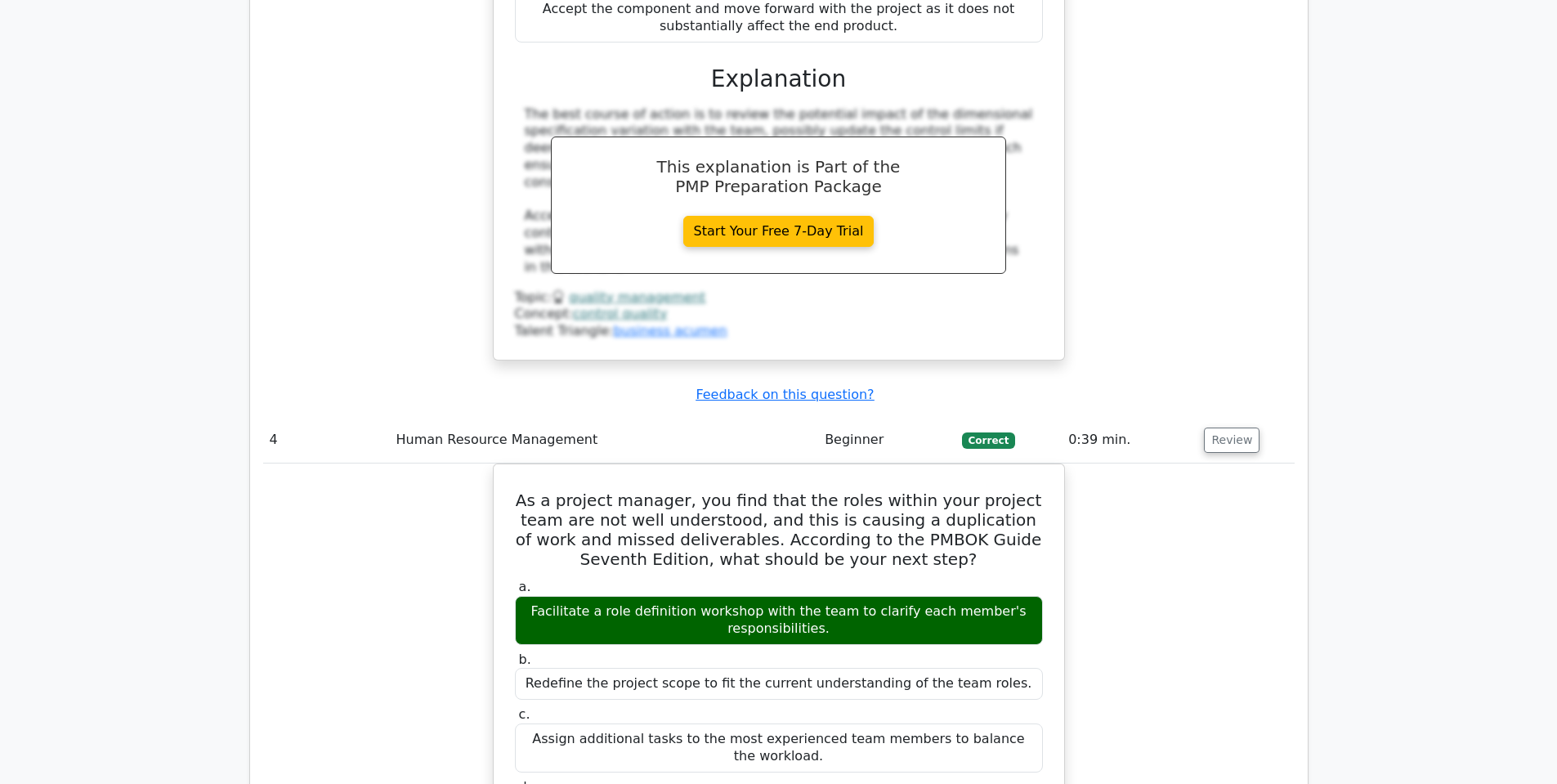
scroll to position [3576, 0]
